Goal: Find specific page/section: Find specific page/section

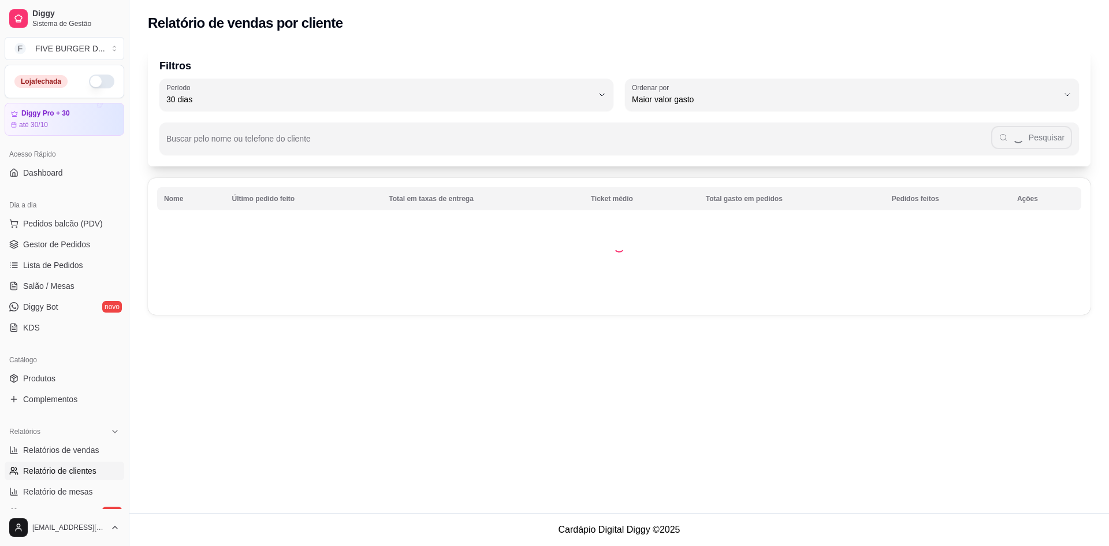
select select "30"
select select "HIGHEST_TOTAL_SPENT_WITH_ORDERS"
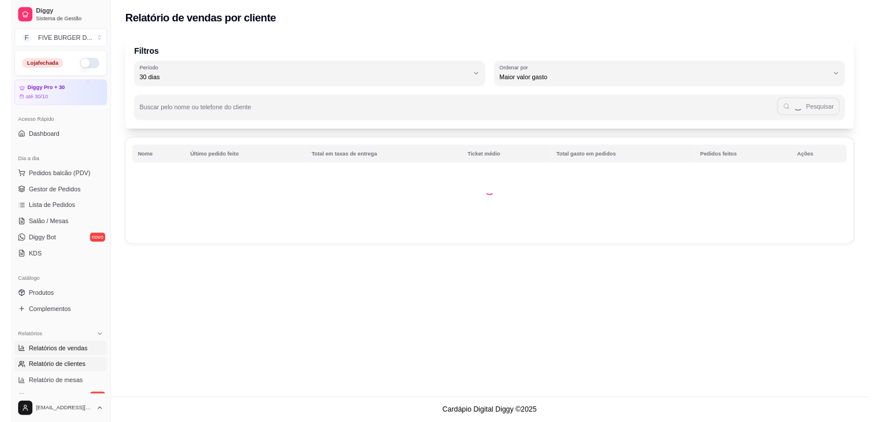
scroll to position [116, 0]
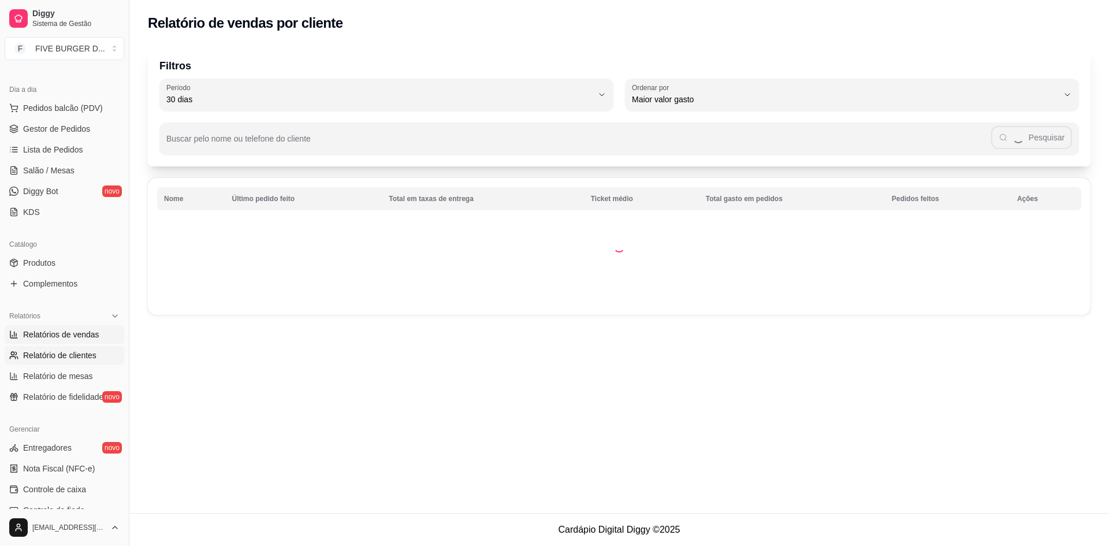
click at [62, 334] on span "Relatórios de vendas" at bounding box center [61, 335] width 76 height 12
select select "ALL"
select select "0"
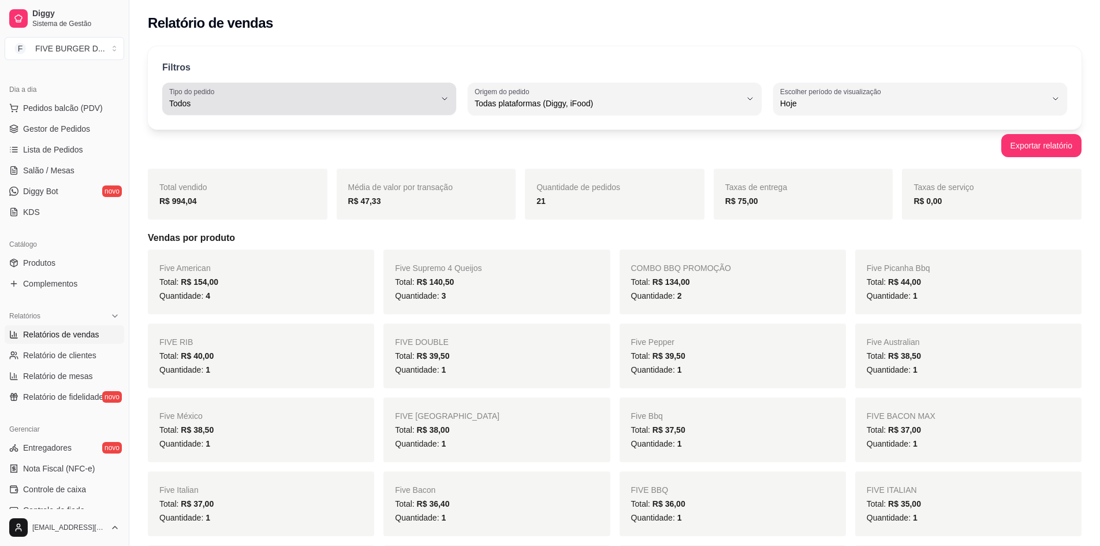
click at [406, 107] on span "Todos" at bounding box center [302, 104] width 266 height 12
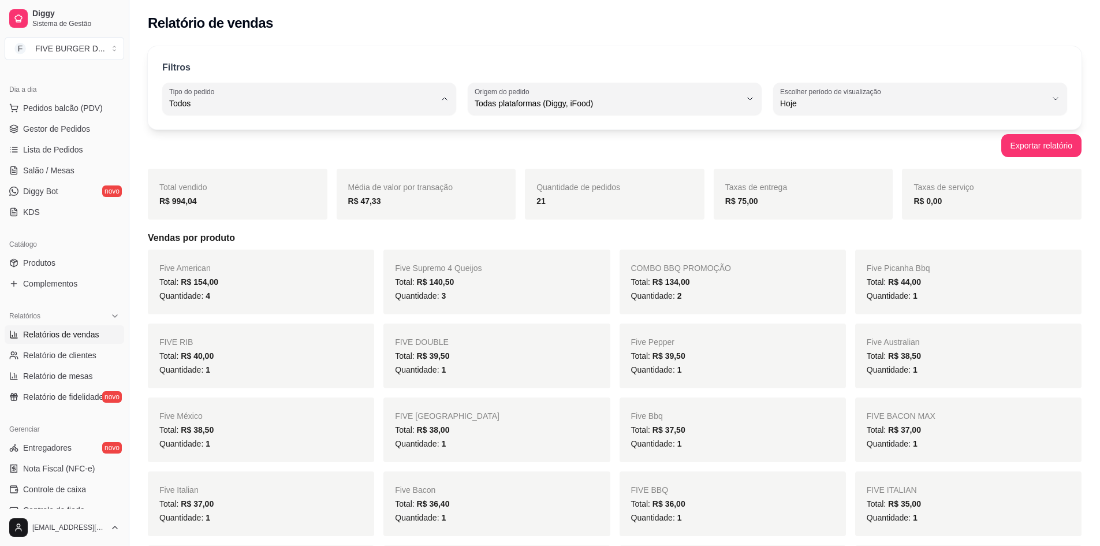
click at [328, 147] on span "Entrega" at bounding box center [304, 149] width 254 height 11
type input "DELIVERY"
select select "DELIVERY"
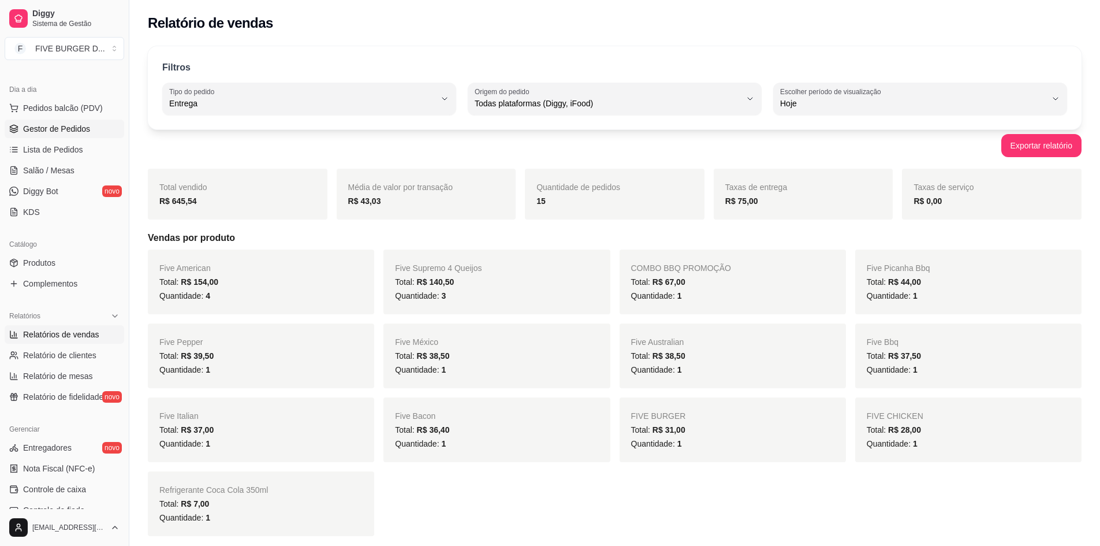
click at [58, 124] on span "Gestor de Pedidos" at bounding box center [56, 129] width 67 height 12
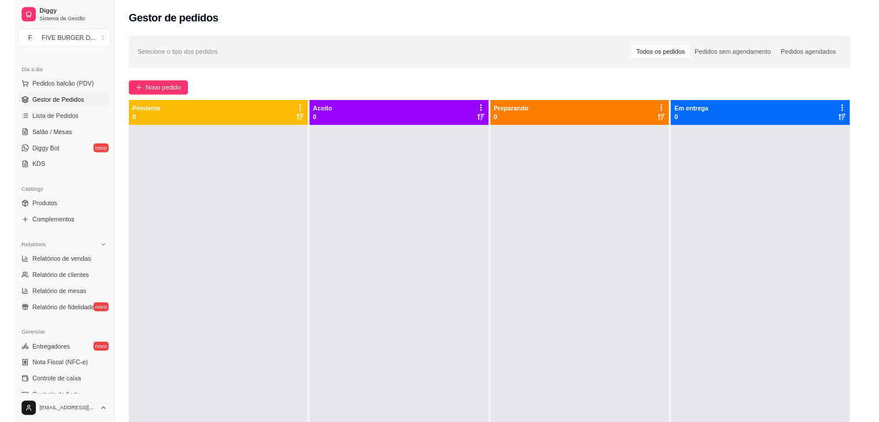
scroll to position [116, 0]
